Goal: Information Seeking & Learning: Learn about a topic

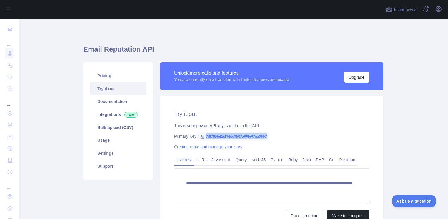
scroll to position [59, 0]
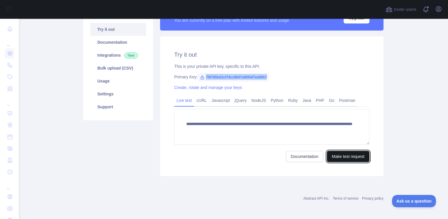
click at [362, 159] on button "Make test request" at bounding box center [348, 156] width 43 height 11
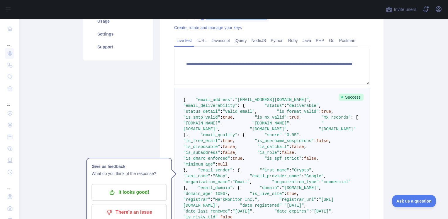
scroll to position [118, 0]
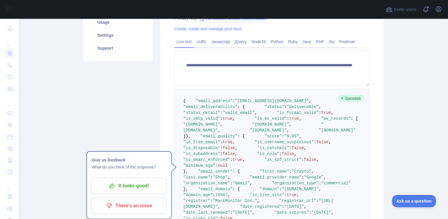
click at [405, 122] on main "**********" at bounding box center [234, 119] width 430 height 200
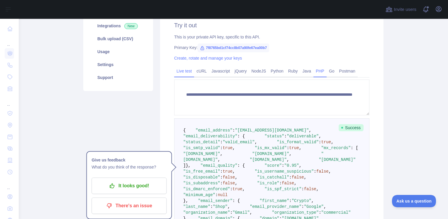
click at [319, 71] on link "PHP" at bounding box center [320, 70] width 13 height 9
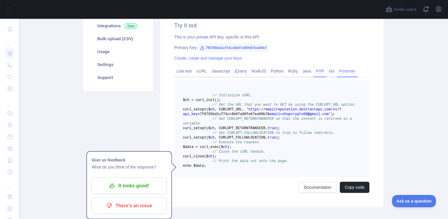
click at [342, 70] on link "Postman" at bounding box center [347, 70] width 21 height 9
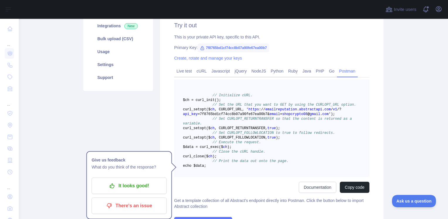
scroll to position [40, 0]
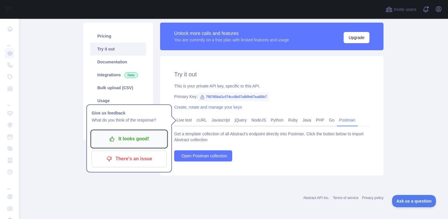
click at [141, 141] on p "It looks good!" at bounding box center [129, 139] width 66 height 10
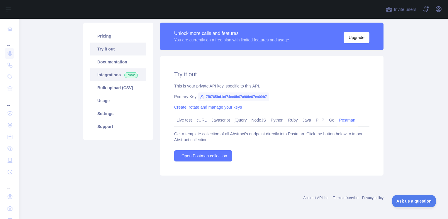
click at [112, 76] on link "Integrations New" at bounding box center [118, 74] width 56 height 13
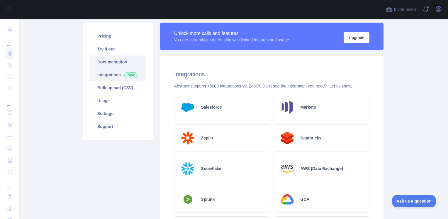
click at [120, 62] on link "Documentation" at bounding box center [118, 61] width 56 height 13
click at [114, 100] on link "Usage" at bounding box center [118, 100] width 56 height 13
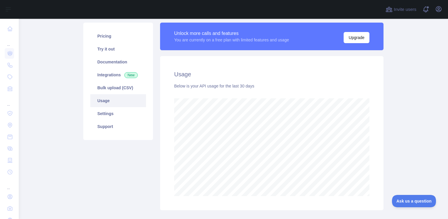
scroll to position [200, 425]
click at [126, 54] on link "Try it out" at bounding box center [118, 49] width 56 height 13
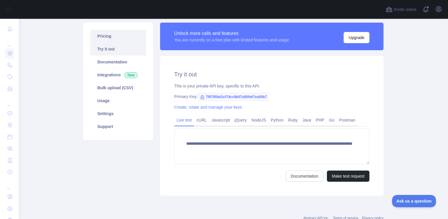
click at [117, 39] on link "Pricing" at bounding box center [118, 36] width 56 height 13
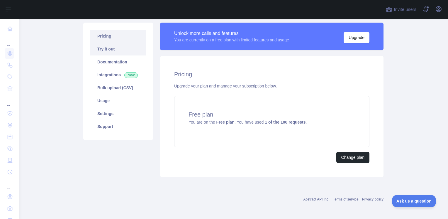
click at [117, 48] on link "Try it out" at bounding box center [118, 49] width 56 height 13
